Goal: Navigation & Orientation: Find specific page/section

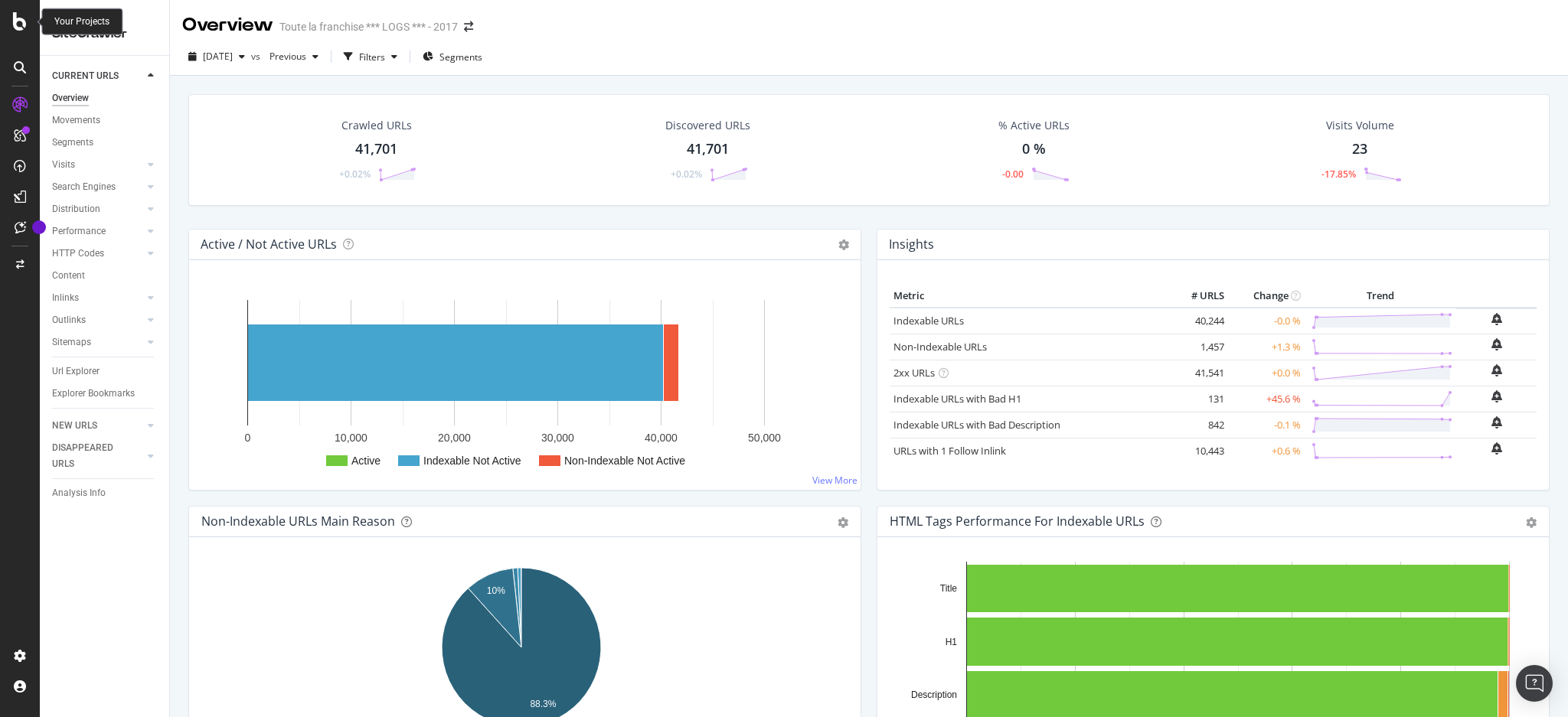
click at [8, 16] on div at bounding box center [20, 21] width 37 height 18
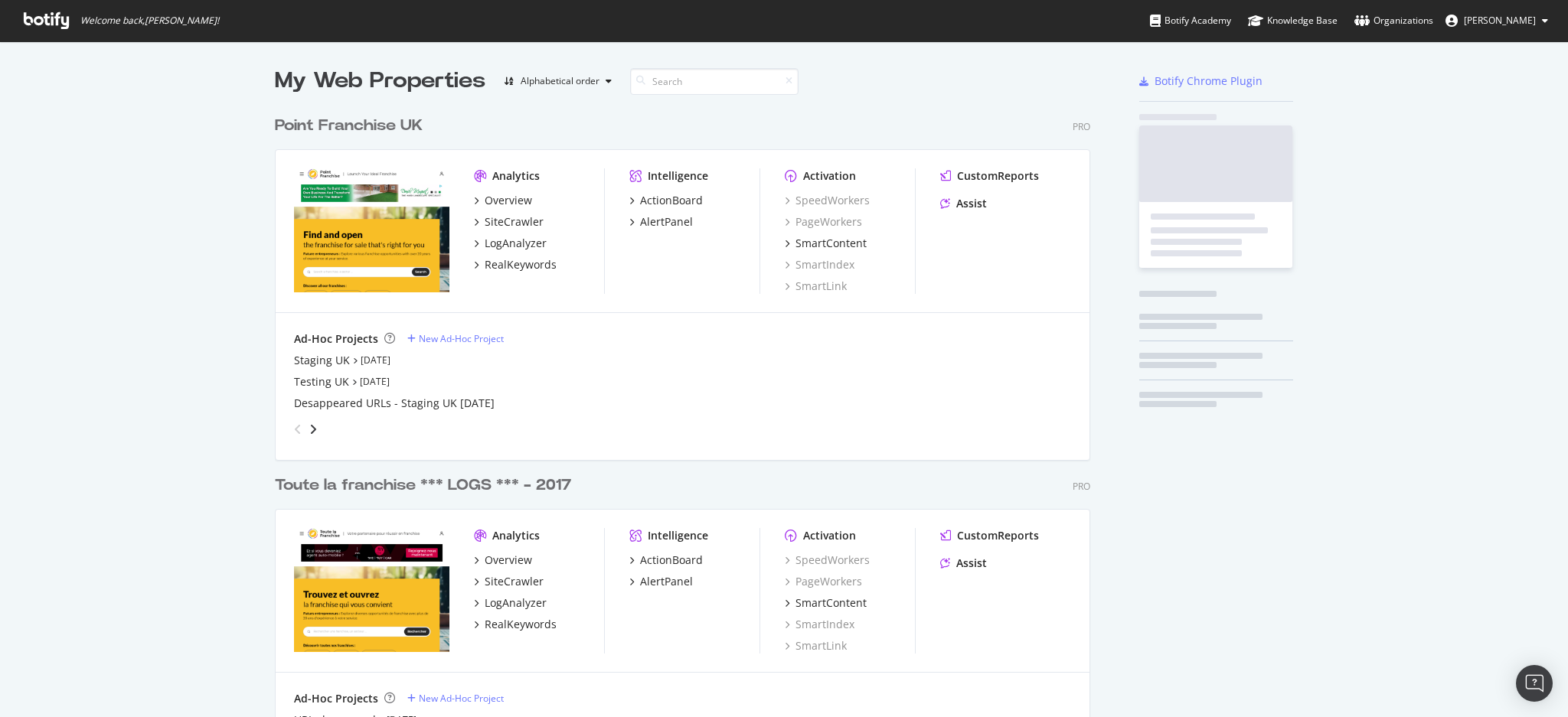
scroll to position [702, 1537]
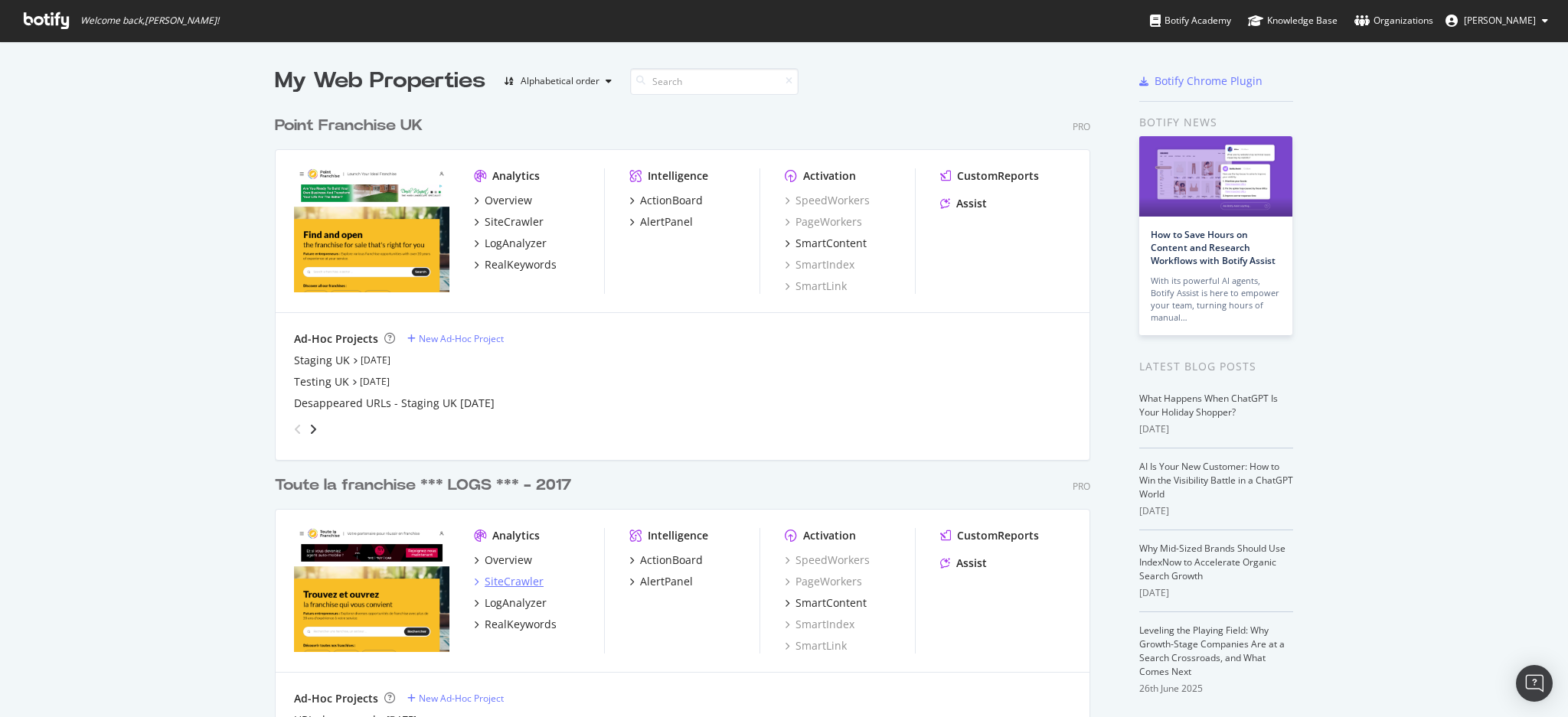
click at [506, 574] on div "SiteCrawler" at bounding box center [515, 581] width 59 height 16
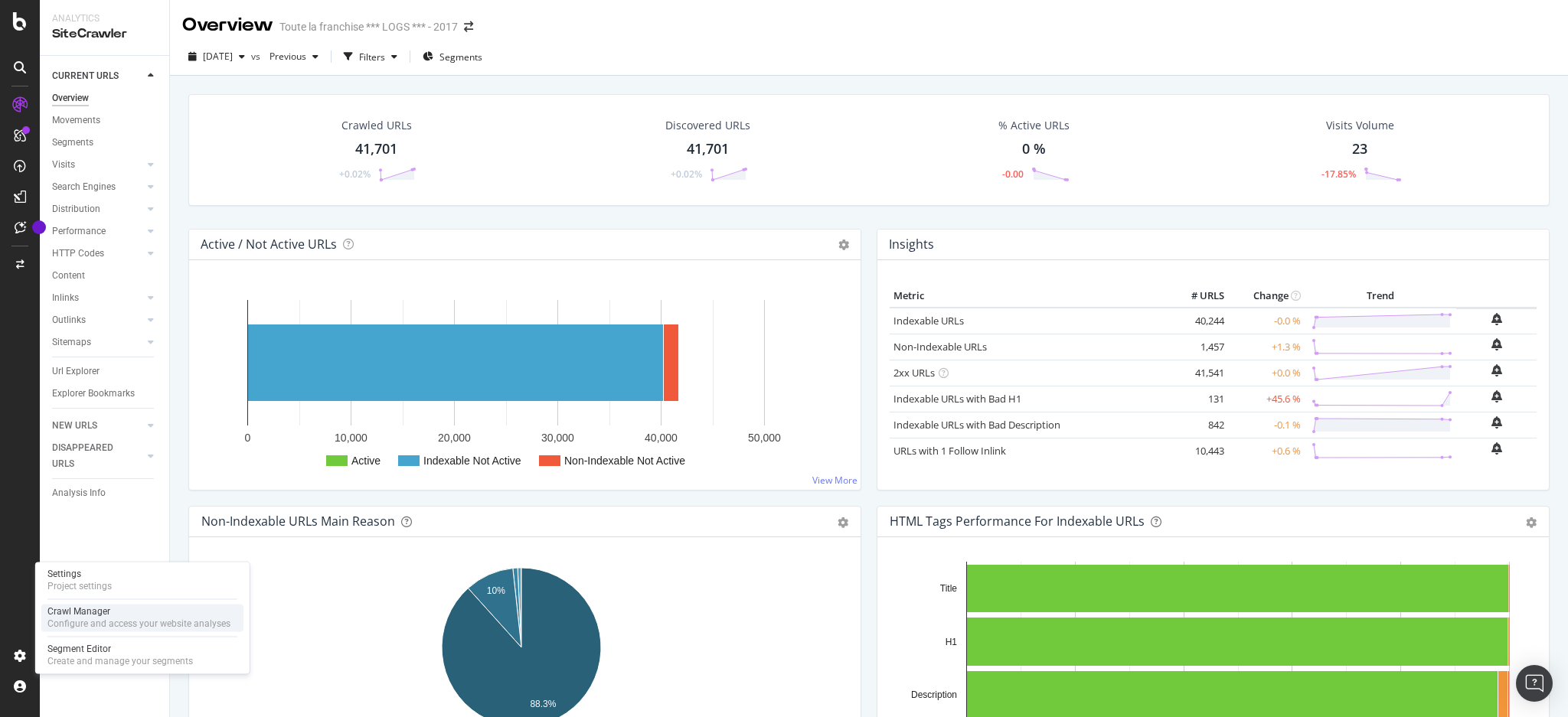
click at [80, 622] on div "Configure and access your website analyses" at bounding box center [139, 623] width 183 height 12
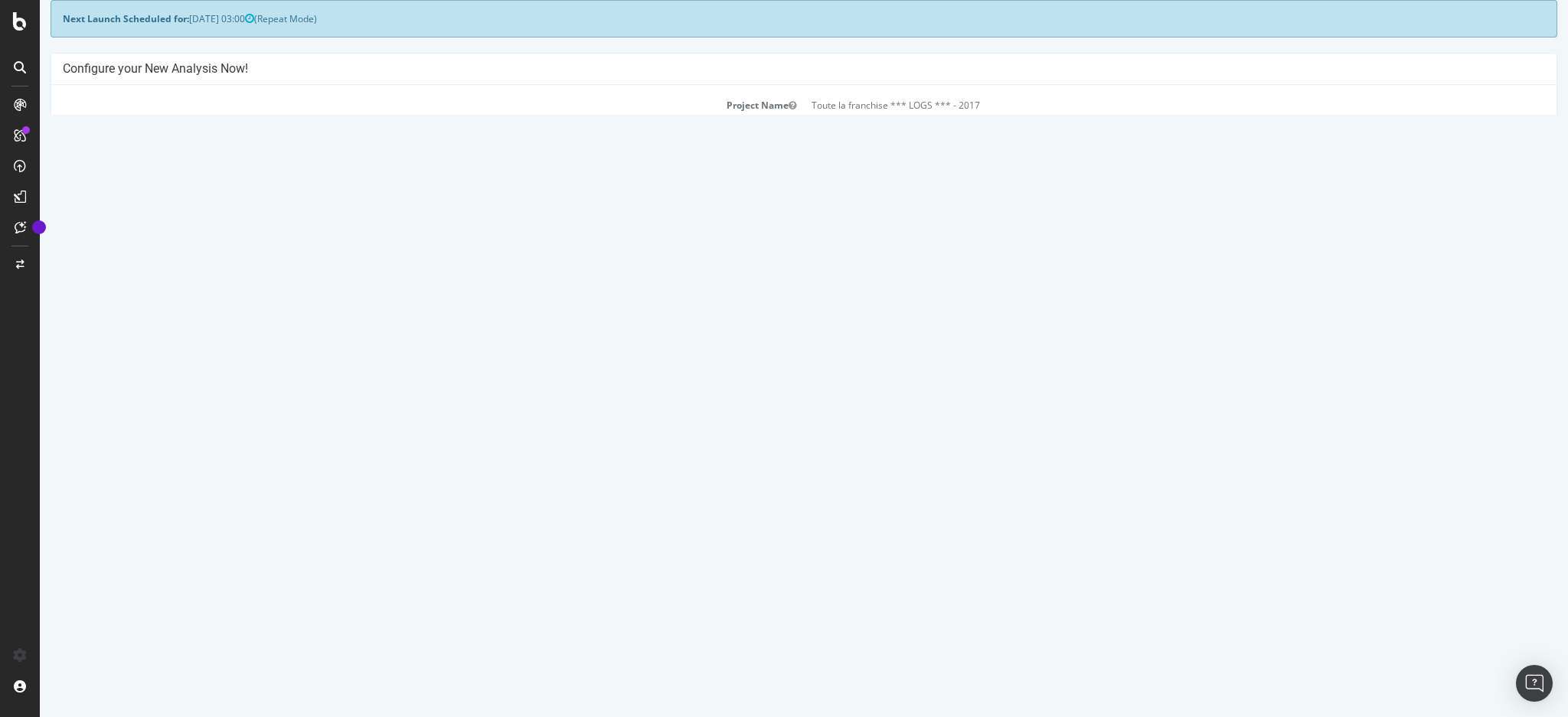
scroll to position [203, 0]
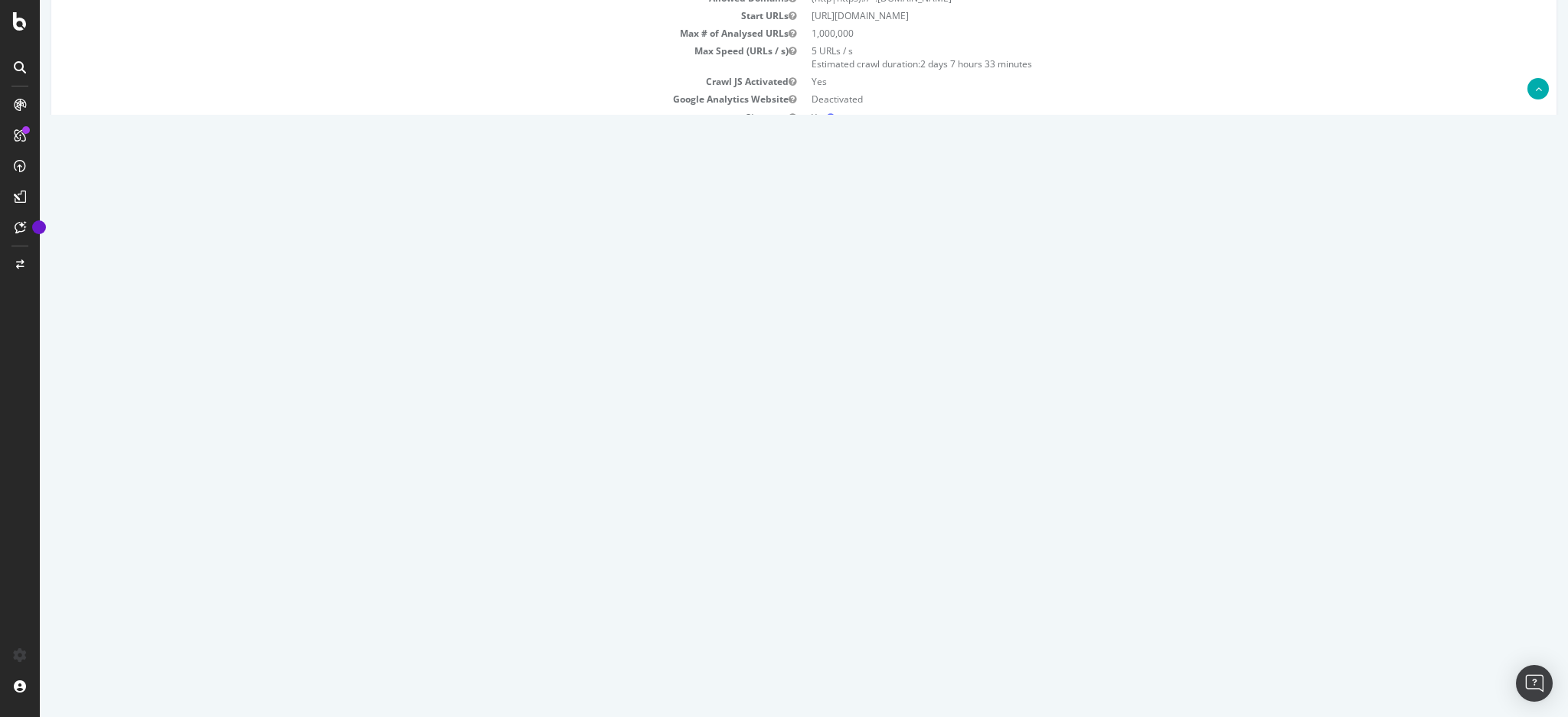
click at [609, 193] on div "Project Name Toute la franchise *** LOGS *** - 2017 Allowed Domains (http|https…" at bounding box center [804, 102] width 1505 height 286
